Goal: Transaction & Acquisition: Book appointment/travel/reservation

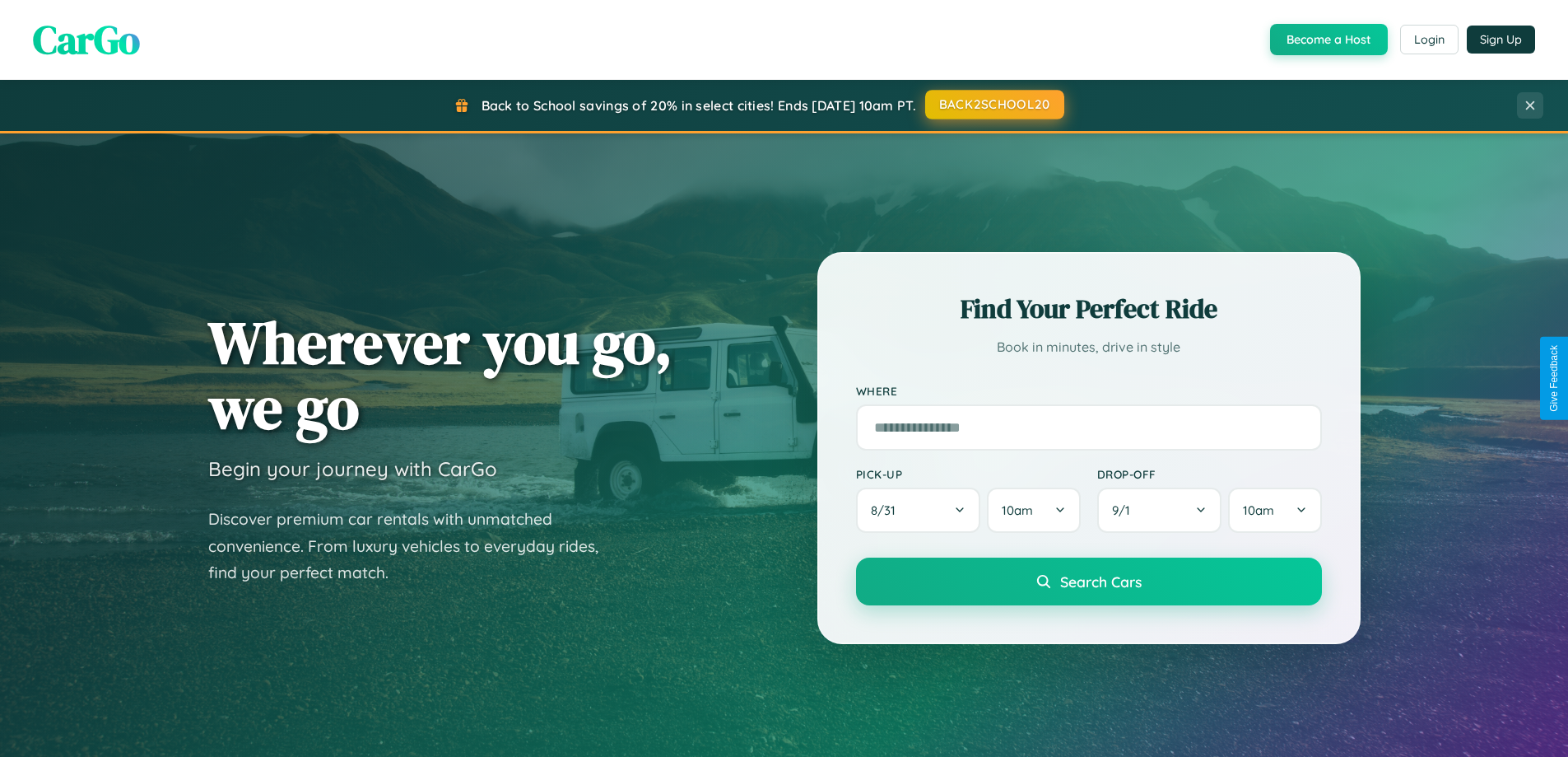
click at [993, 105] on button "BACK2SCHOOL20" at bounding box center [994, 104] width 139 height 30
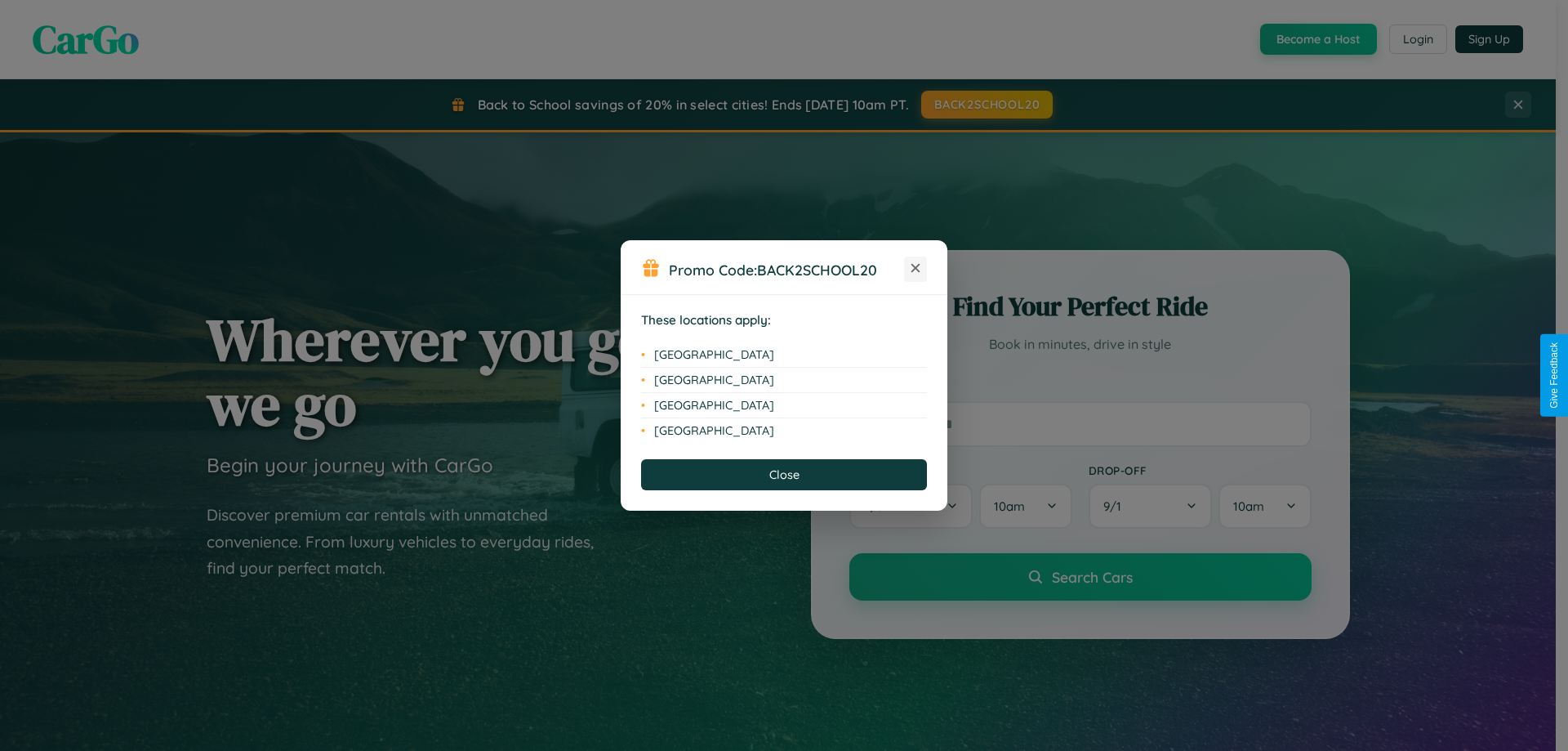
click at [915, 269] on icon at bounding box center [916, 269] width 9 height 9
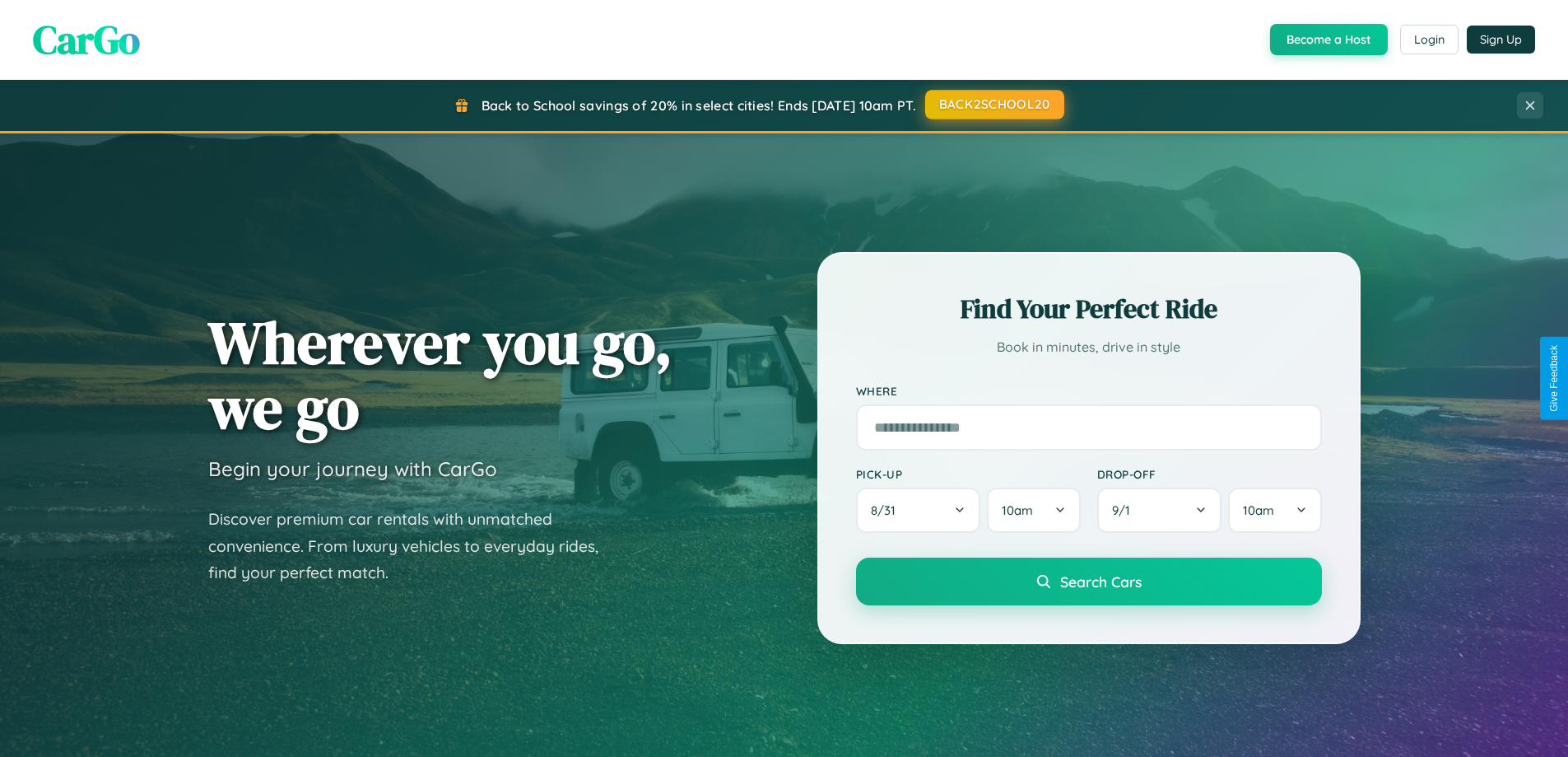
click at [993, 105] on button "BACK2SCHOOL20" at bounding box center [994, 104] width 139 height 30
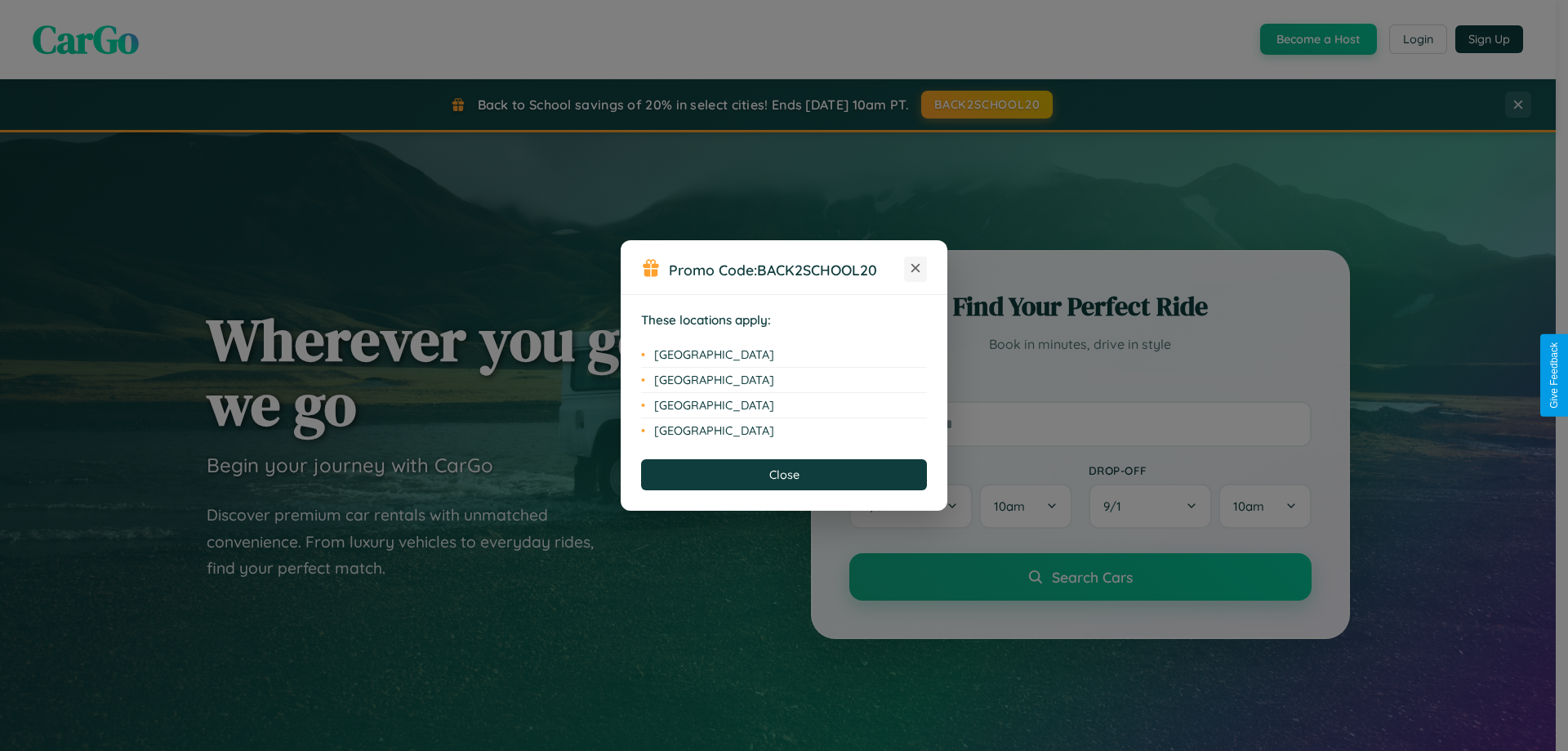
click at [915, 269] on icon at bounding box center [916, 269] width 9 height 9
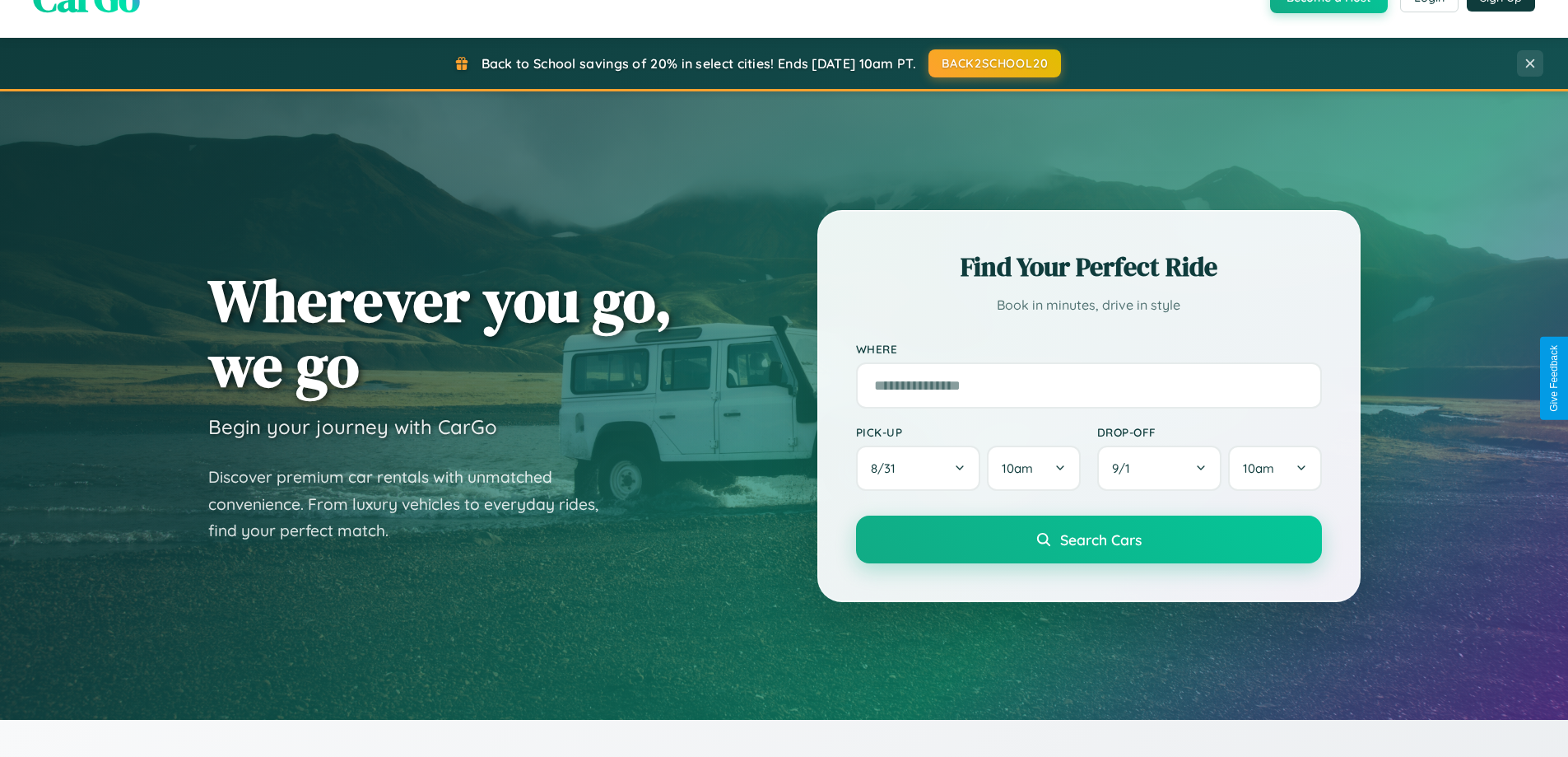
scroll to position [709, 0]
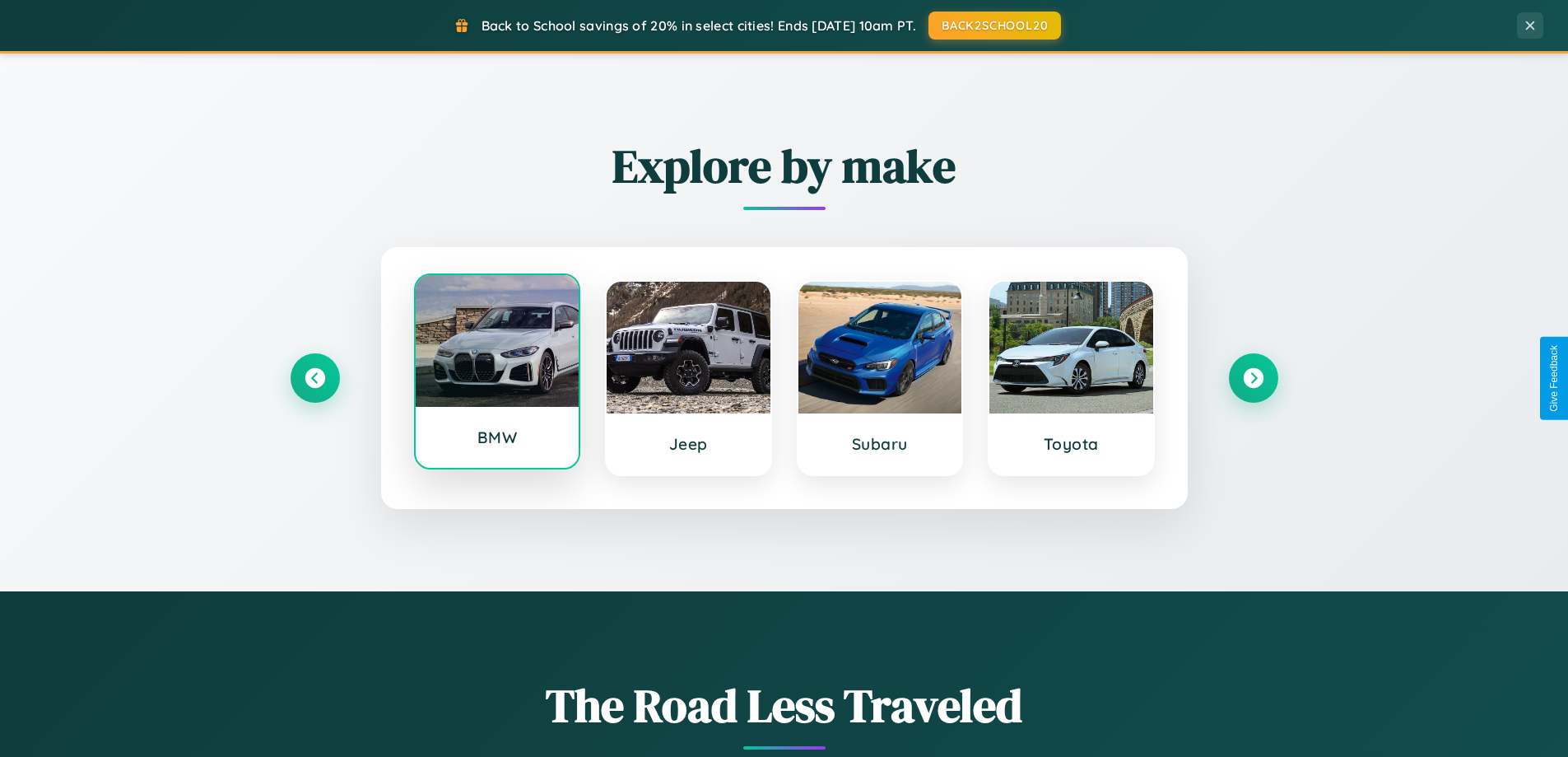
click at [497, 372] on div at bounding box center [498, 341] width 164 height 132
